Goal: Check status: Check status

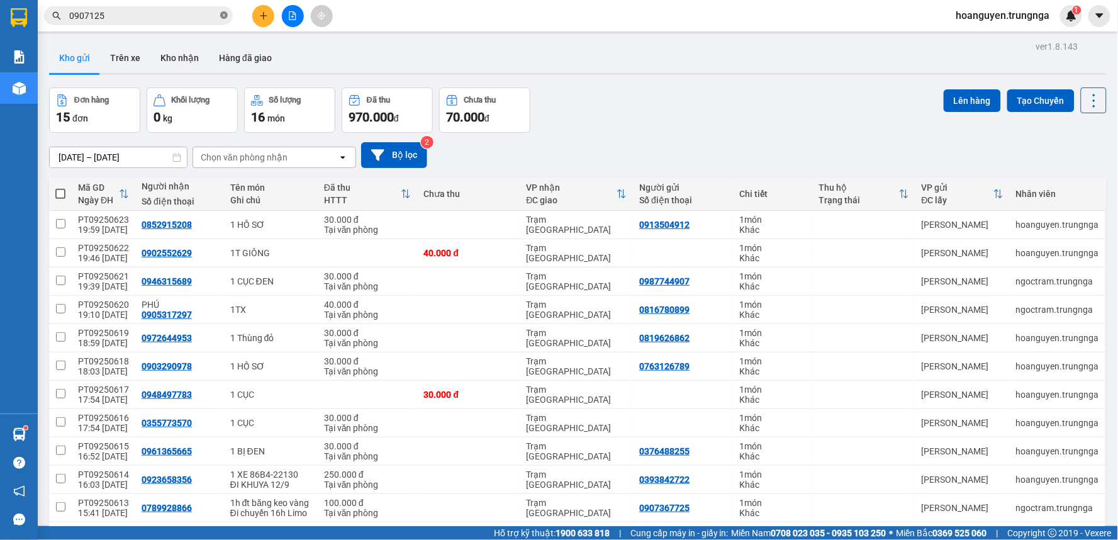
click at [223, 14] on icon "close-circle" at bounding box center [224, 15] width 8 height 8
click at [105, 8] on span at bounding box center [138, 15] width 189 height 19
click at [109, 16] on input "text" at bounding box center [143, 16] width 148 height 14
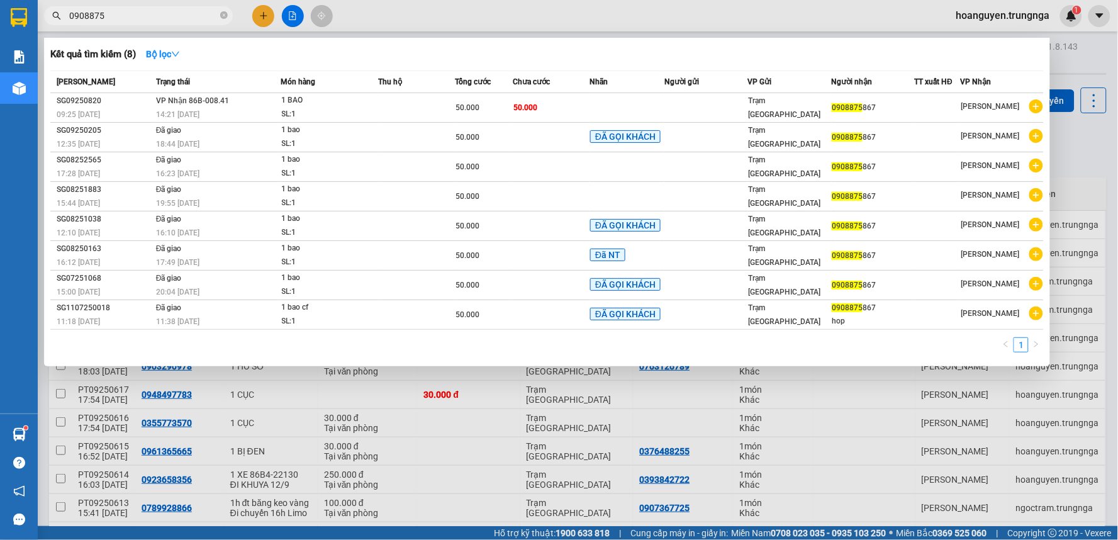
type input "0908875"
click at [538, 11] on div at bounding box center [559, 270] width 1118 height 540
click at [221, 14] on icon "close-circle" at bounding box center [224, 15] width 8 height 8
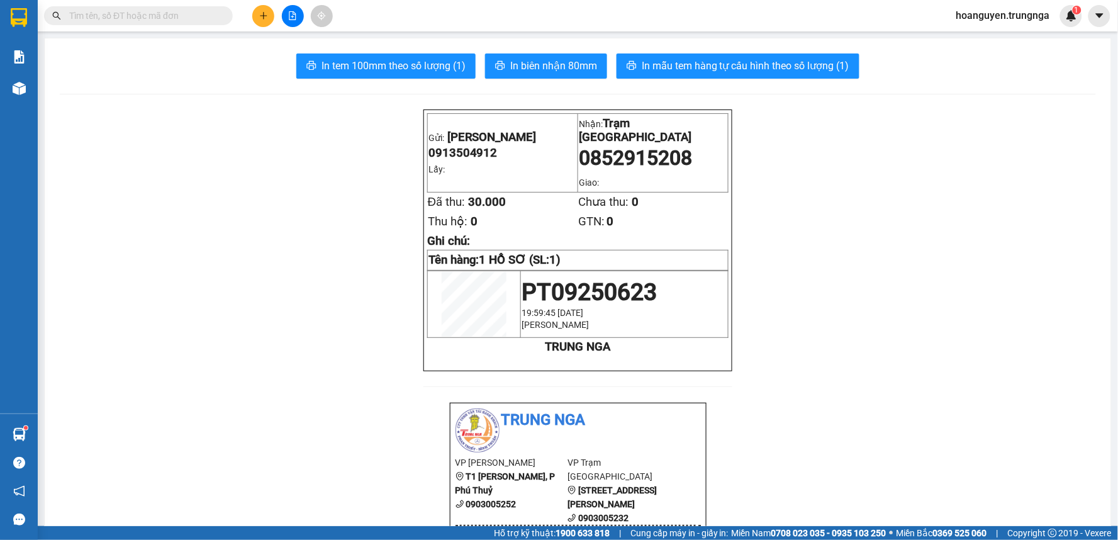
click at [382, 5] on div "Kết quả tìm kiếm ( 8 ) Bộ lọc Mã ĐH Trạng thái Món hàng Thu hộ Tổng cước Chưa c…" at bounding box center [559, 15] width 1118 height 31
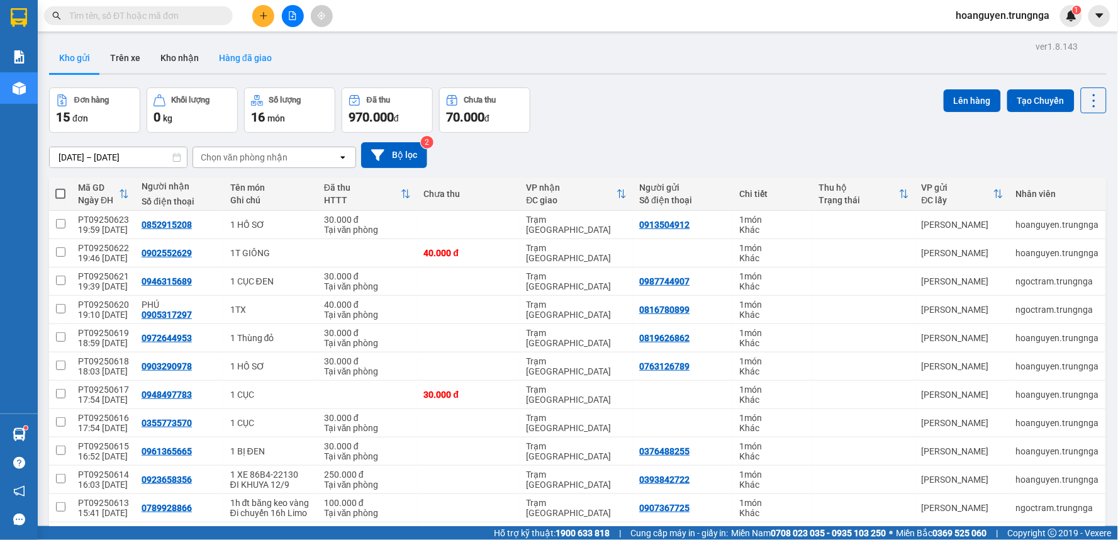
click at [239, 57] on button "Hàng đã giao" at bounding box center [245, 58] width 73 height 30
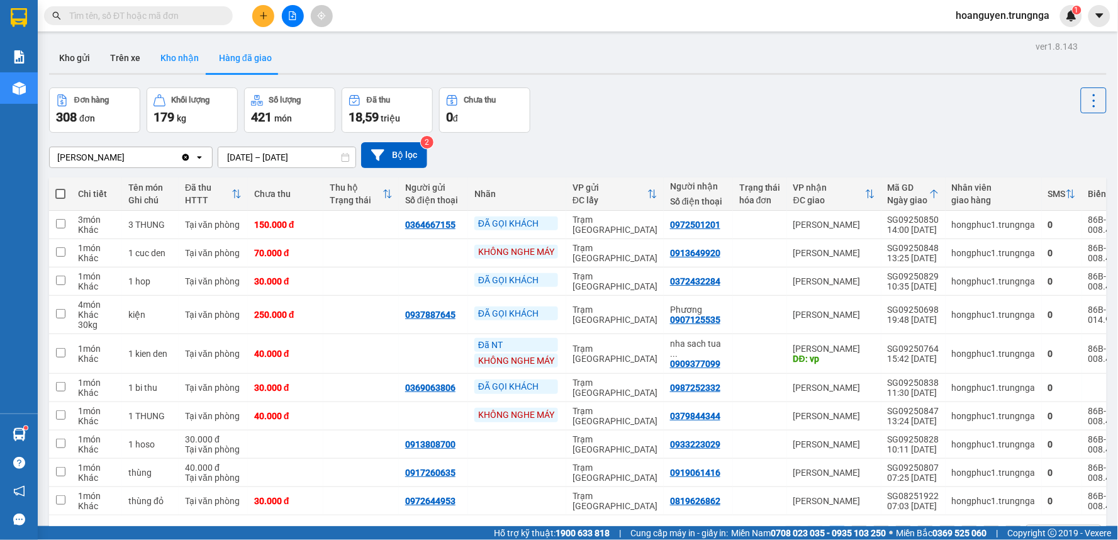
click at [182, 58] on button "Kho nhận" at bounding box center [179, 58] width 59 height 30
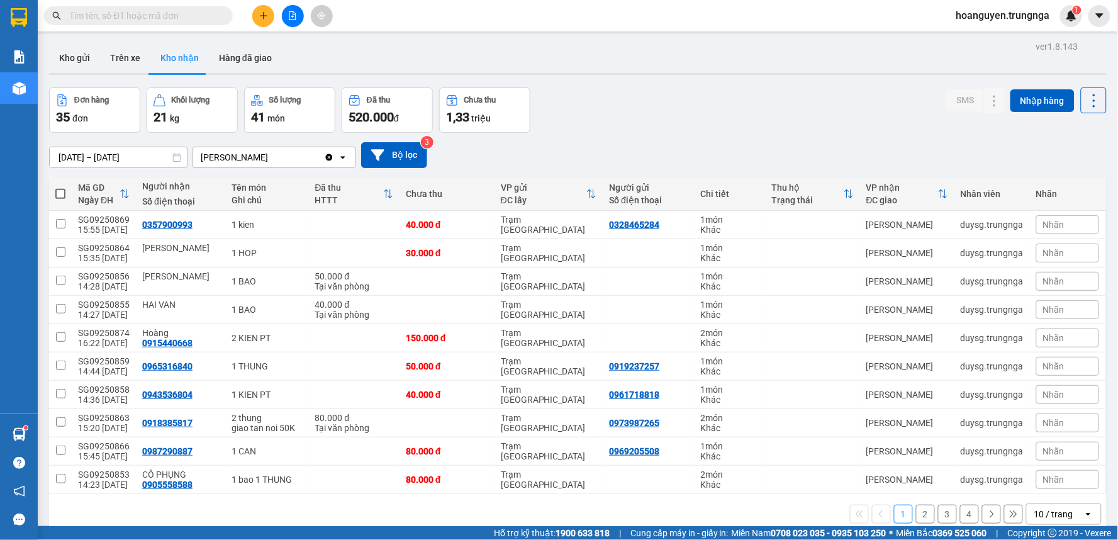
click at [657, 112] on div "Đơn hàng 35 đơn Khối lượng 21 kg Số lượng 41 món Đã thu 520.000 đ Chưa thu 1,33…" at bounding box center [577, 109] width 1057 height 45
click at [77, 59] on button "Kho gửi" at bounding box center [74, 58] width 51 height 30
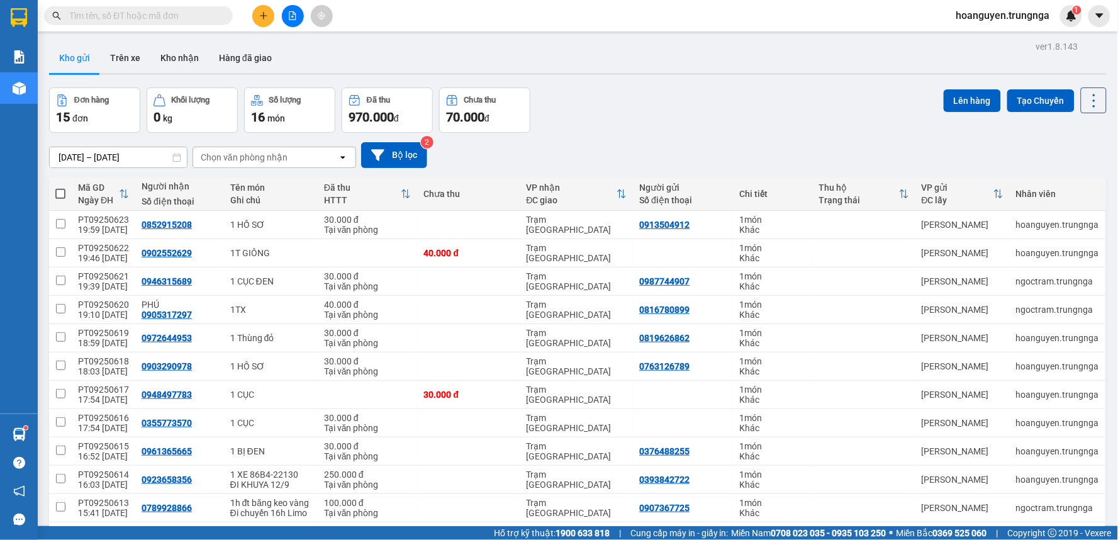
click at [705, 118] on div "Đơn hàng 15 đơn Khối lượng 0 kg Số lượng 16 món Đã thu 970.000 đ Chưa thu 70.00…" at bounding box center [577, 109] width 1057 height 45
drag, startPoint x: 608, startPoint y: 133, endPoint x: 598, endPoint y: 130, distance: 9.9
click at [608, 131] on div "ver 1.8.143 Kho gửi Trên xe Kho nhận Hàng đã giao Đơn hàng 15 đơn Khối lượng 0 …" at bounding box center [578, 364] width 1068 height 653
click at [294, 17] on icon "file-add" at bounding box center [292, 15] width 9 height 9
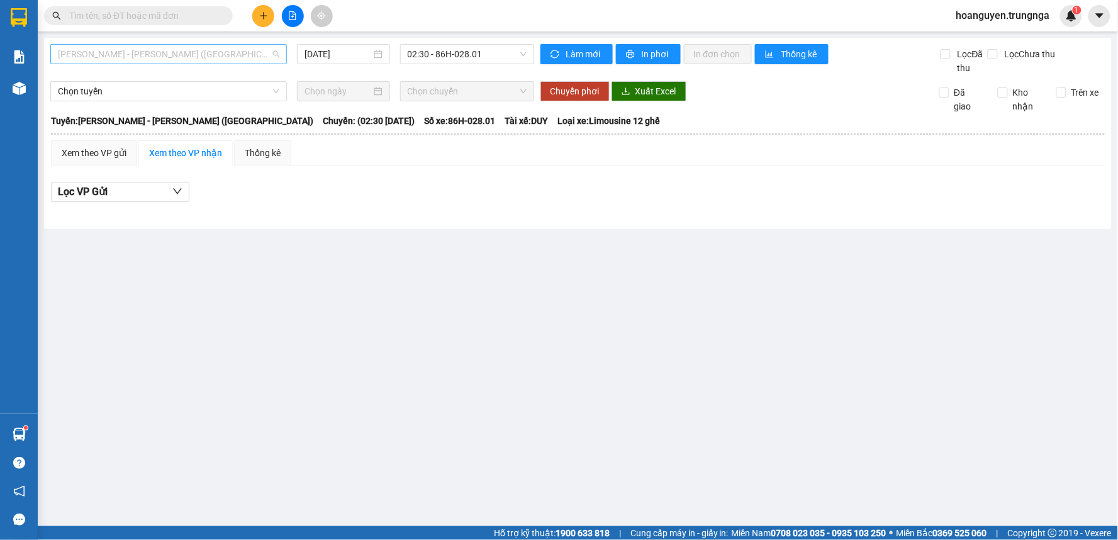
click at [222, 54] on span "[PERSON_NAME] - [PERSON_NAME] ([GEOGRAPHIC_DATA])" at bounding box center [168, 54] width 221 height 19
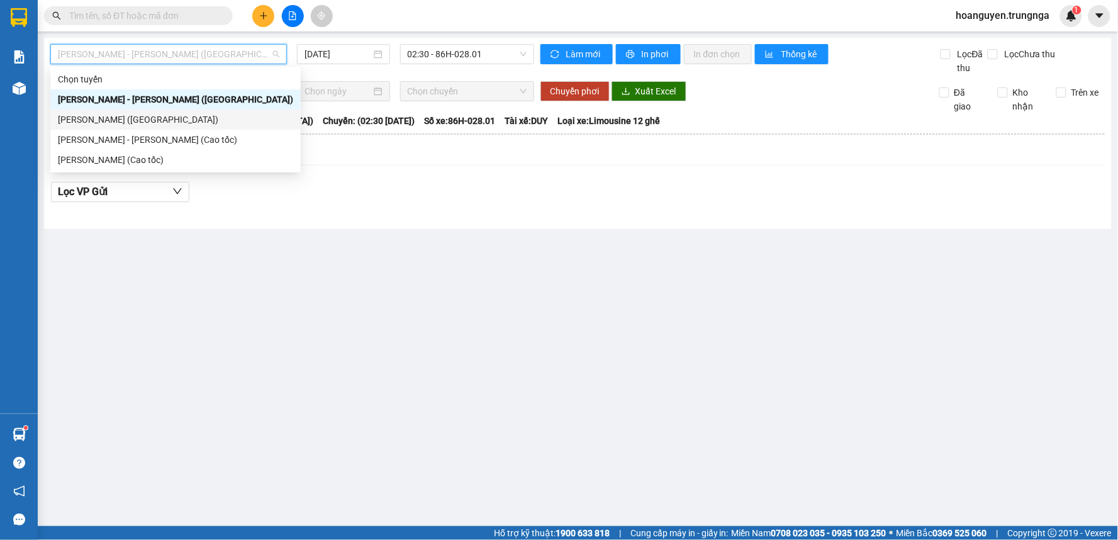
click at [191, 145] on div "[PERSON_NAME] - [PERSON_NAME] (Cao tốc)" at bounding box center [175, 140] width 235 height 14
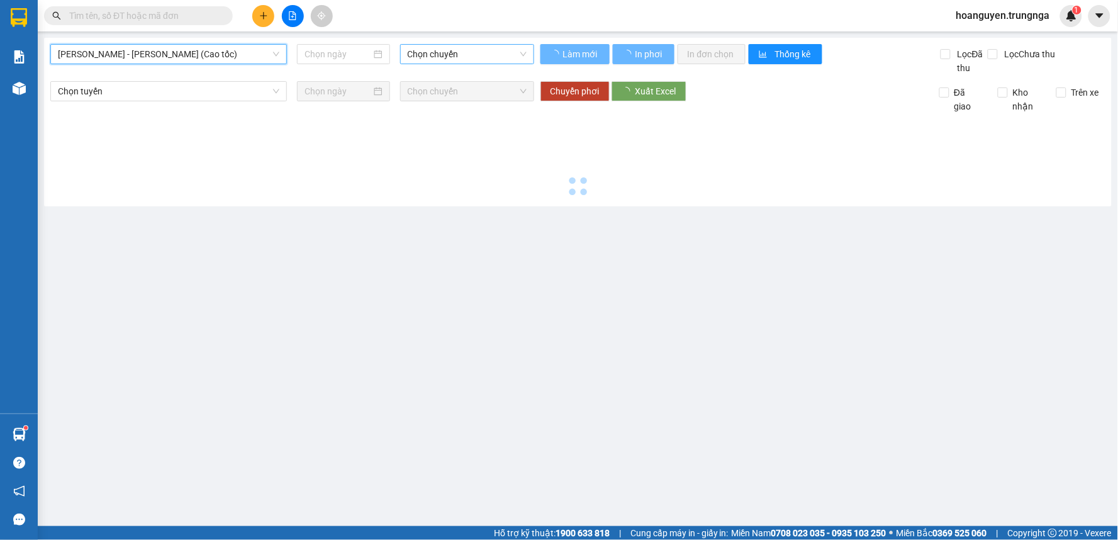
click at [454, 52] on span "Chọn chuyến" at bounding box center [467, 54] width 119 height 19
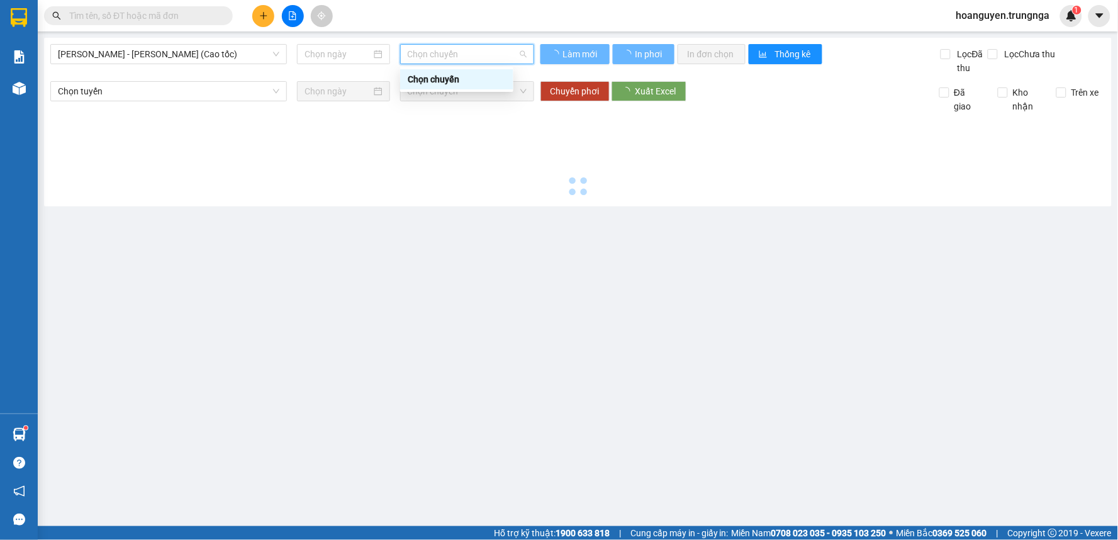
type input "[DATE]"
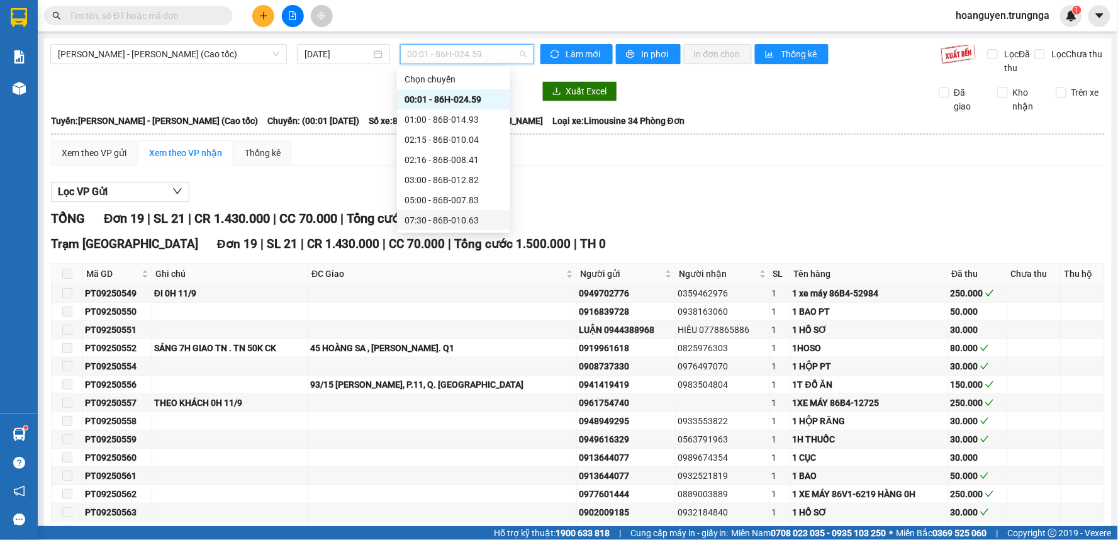
click at [436, 218] on div "07:30 - 86B-010.63" at bounding box center [453, 220] width 98 height 14
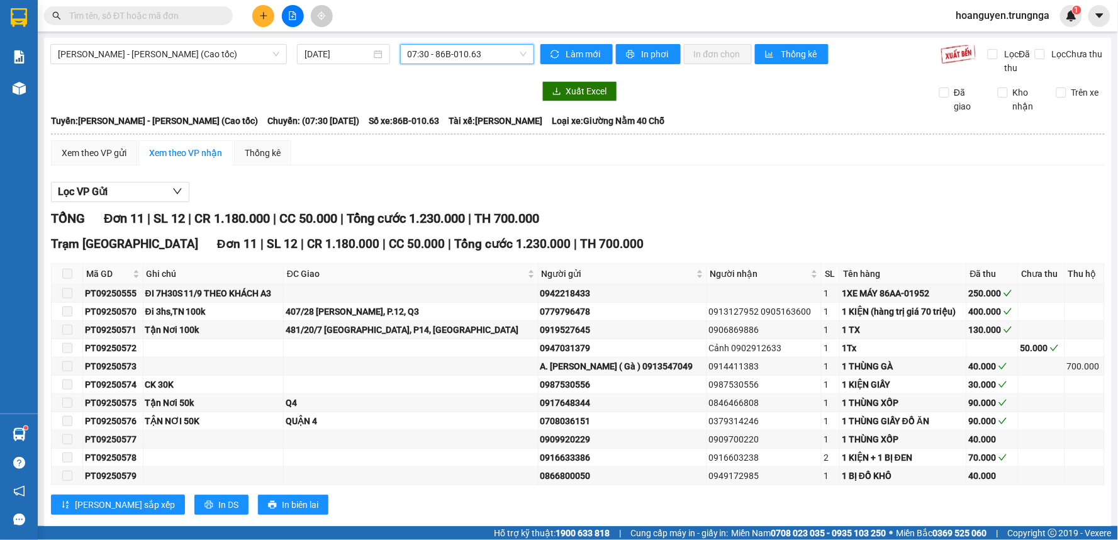
click at [481, 50] on span "07:30 - 86B-010.63" at bounding box center [467, 54] width 119 height 19
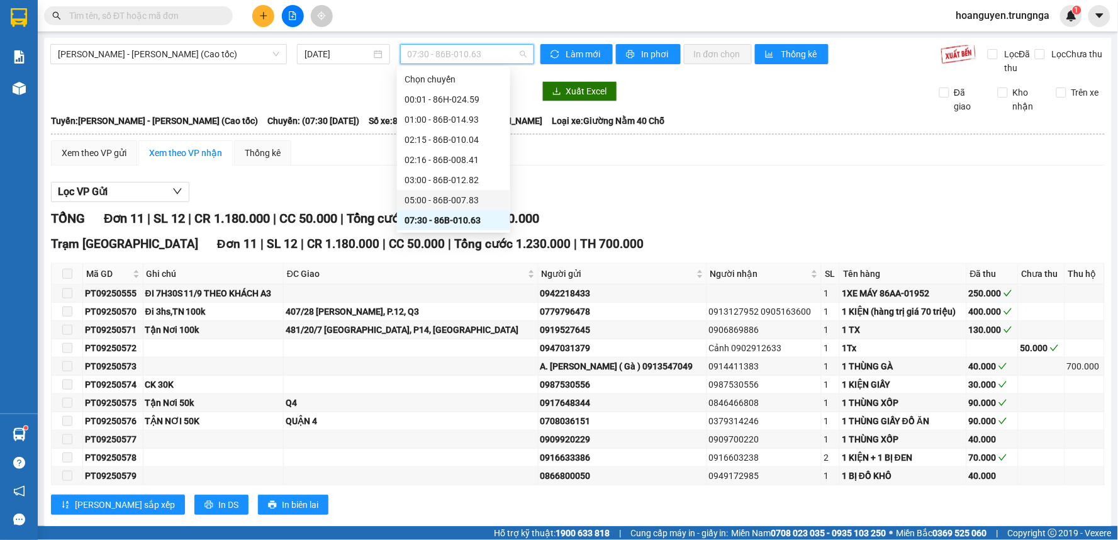
scroll to position [70, 0]
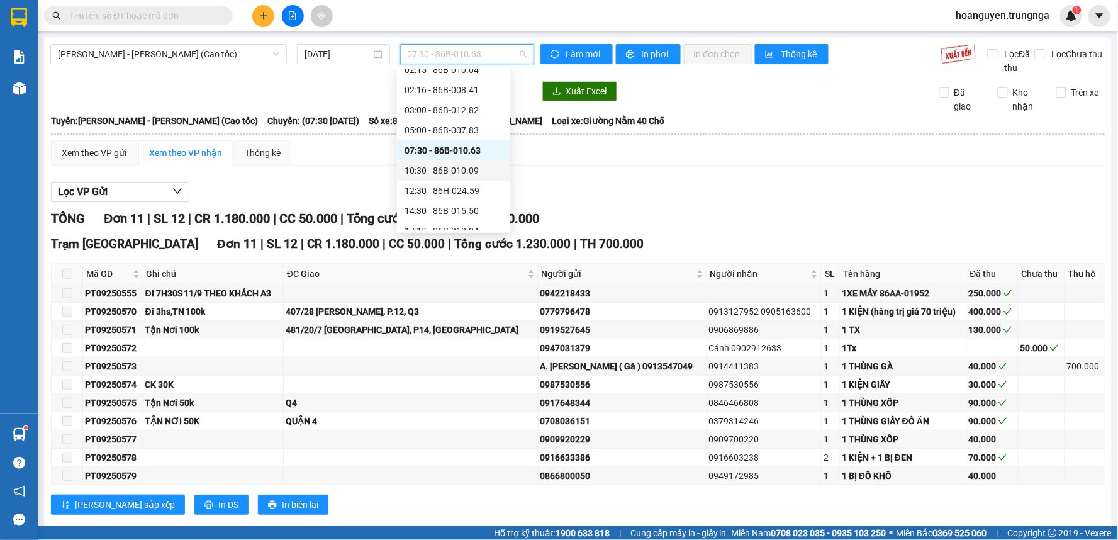
click at [450, 167] on div "10:30 - 86B-010.09" at bounding box center [453, 171] width 98 height 14
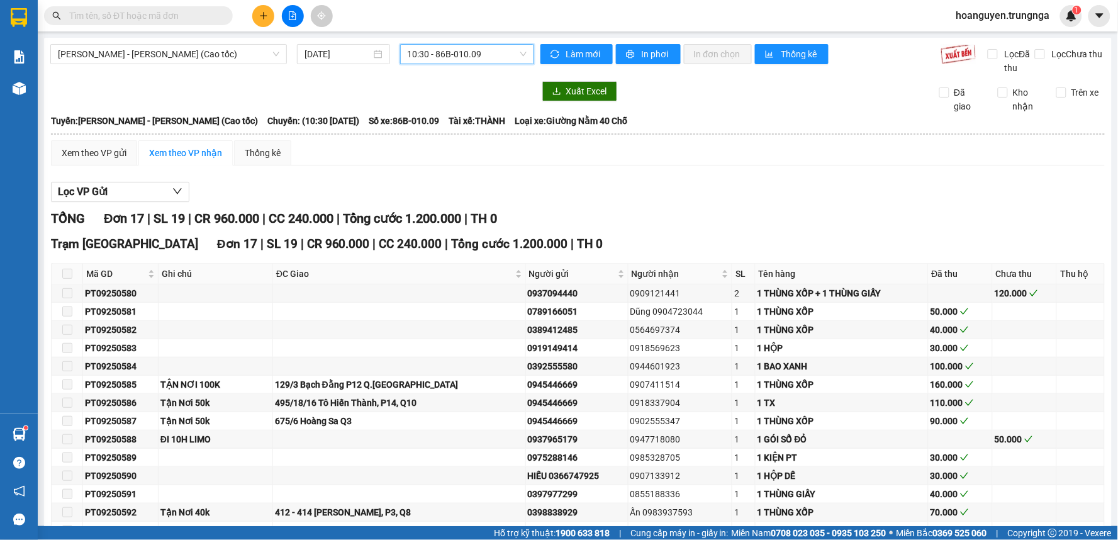
click at [506, 48] on span "10:30 - 86B-010.09" at bounding box center [467, 54] width 119 height 19
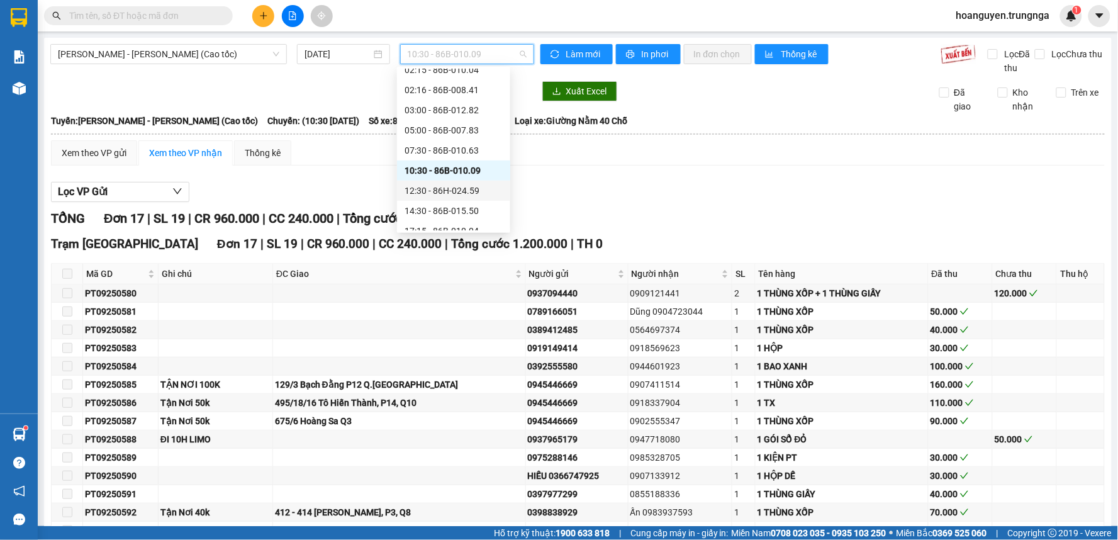
click at [457, 191] on div "12:30 - 86H-024.59" at bounding box center [453, 191] width 98 height 14
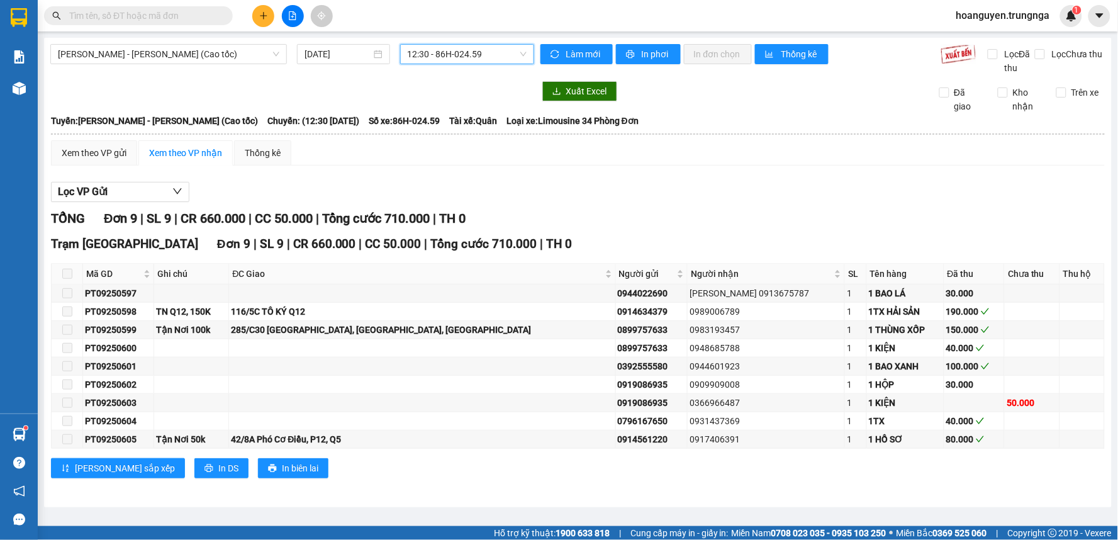
click at [457, 54] on span "12:30 - 86H-024.59" at bounding box center [467, 54] width 119 height 19
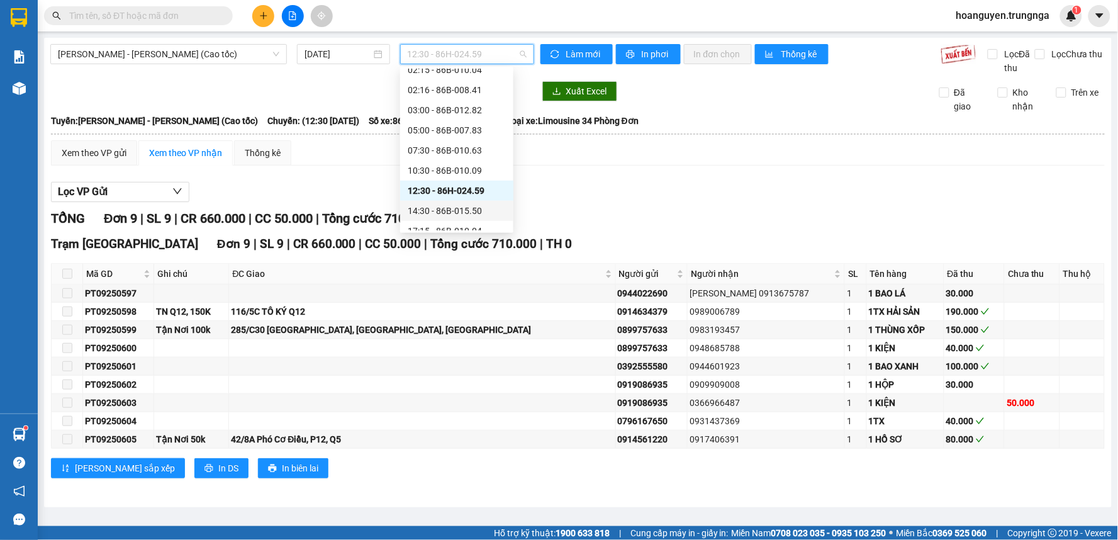
click at [432, 208] on div "14:30 - 86B-015.50" at bounding box center [457, 211] width 98 height 14
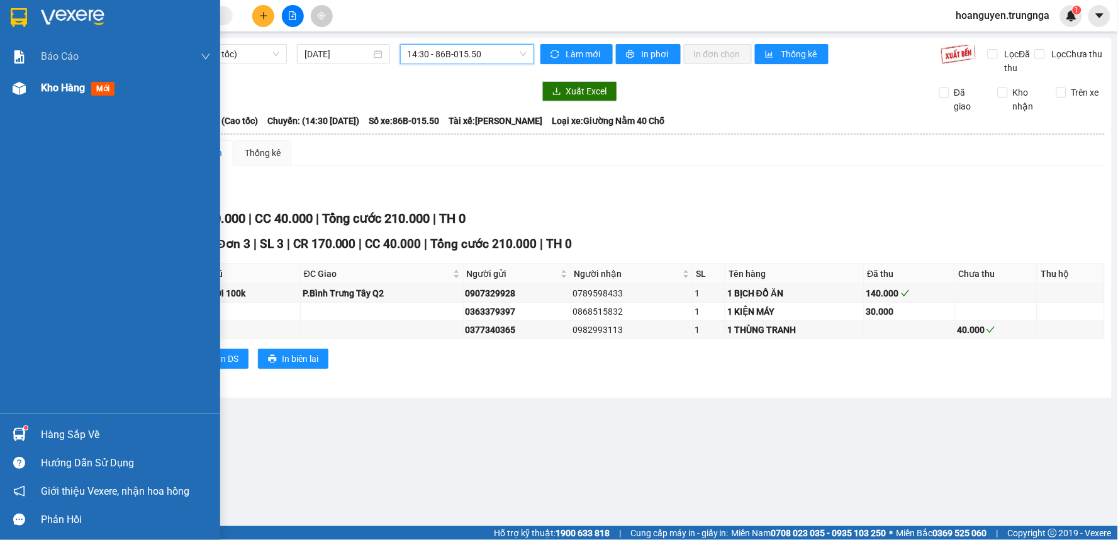
click at [14, 82] on img at bounding box center [19, 88] width 13 height 13
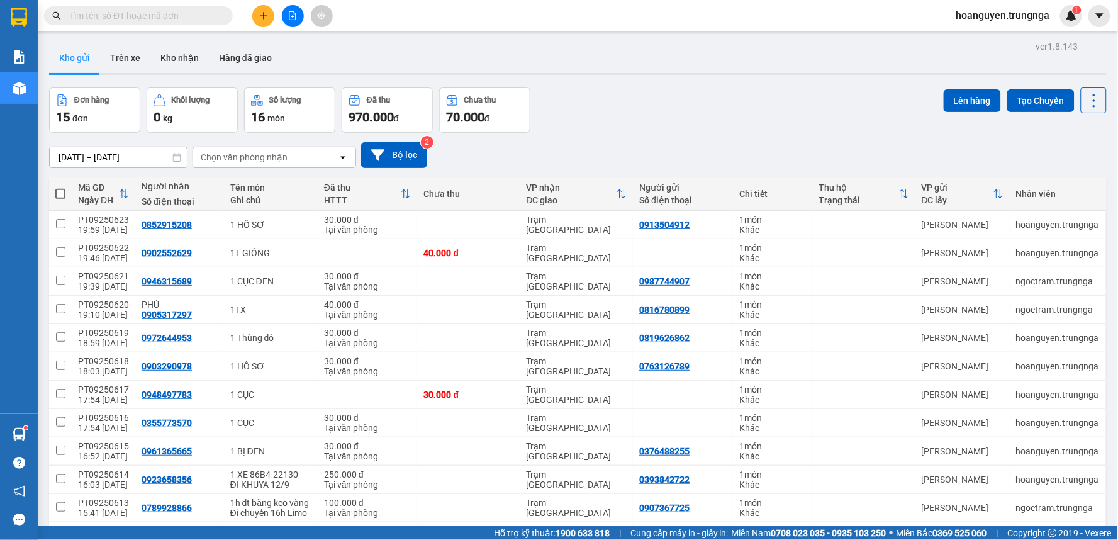
click at [652, 112] on div "Đơn hàng 15 đơn Khối lượng 0 kg Số lượng 16 món Đã thu 970.000 đ Chưa thu 70.00…" at bounding box center [577, 109] width 1057 height 45
